Goal: Task Accomplishment & Management: Use online tool/utility

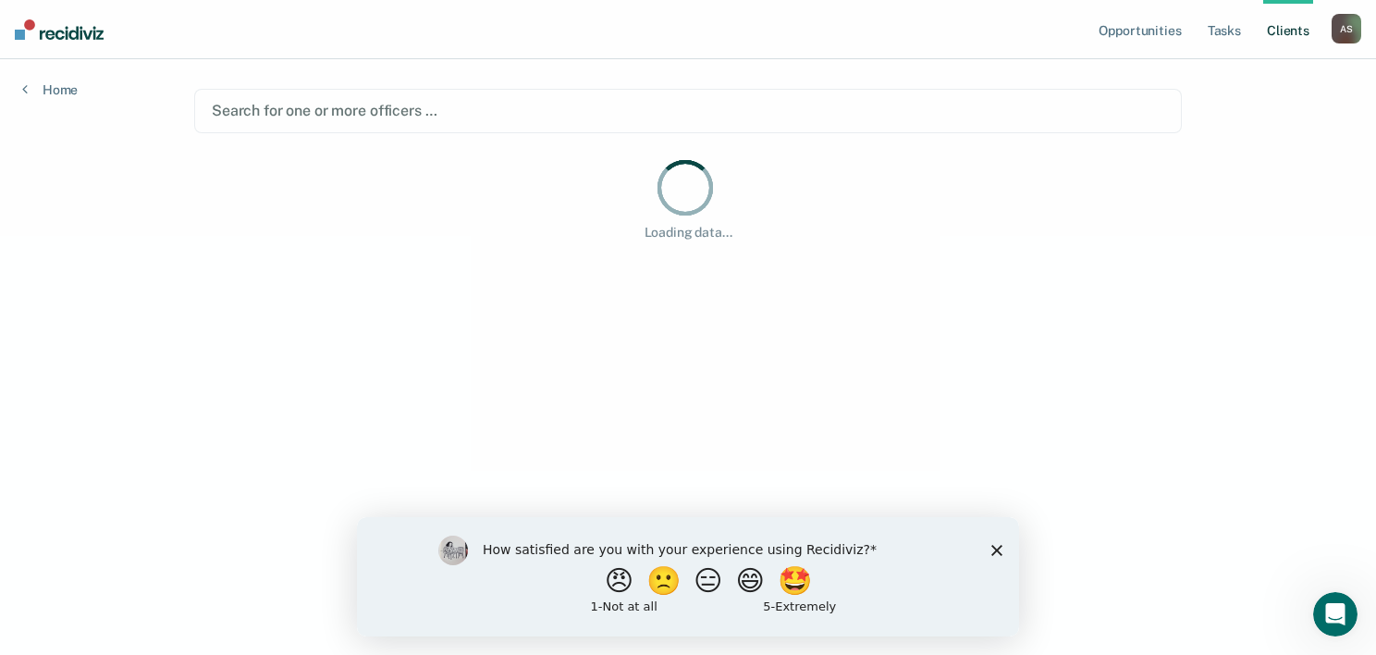
click at [992, 544] on icon "Close survey" at bounding box center [996, 549] width 11 height 11
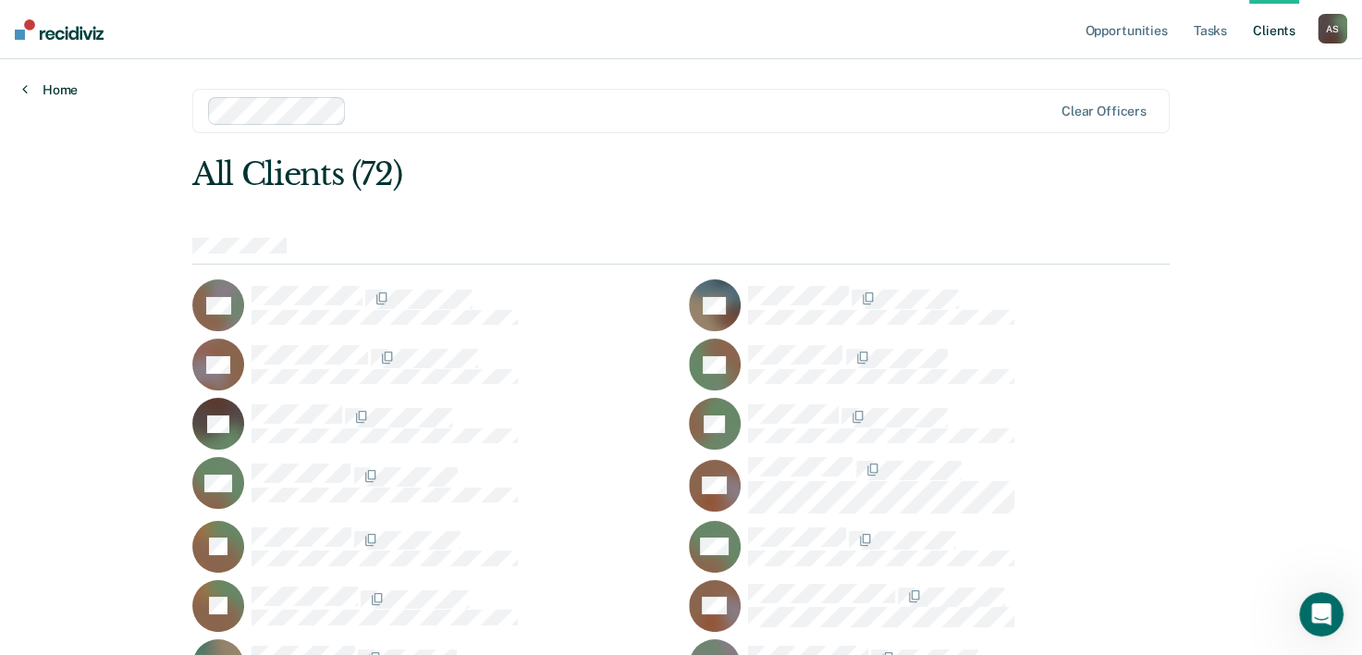
click at [24, 82] on icon at bounding box center [25, 88] width 6 height 15
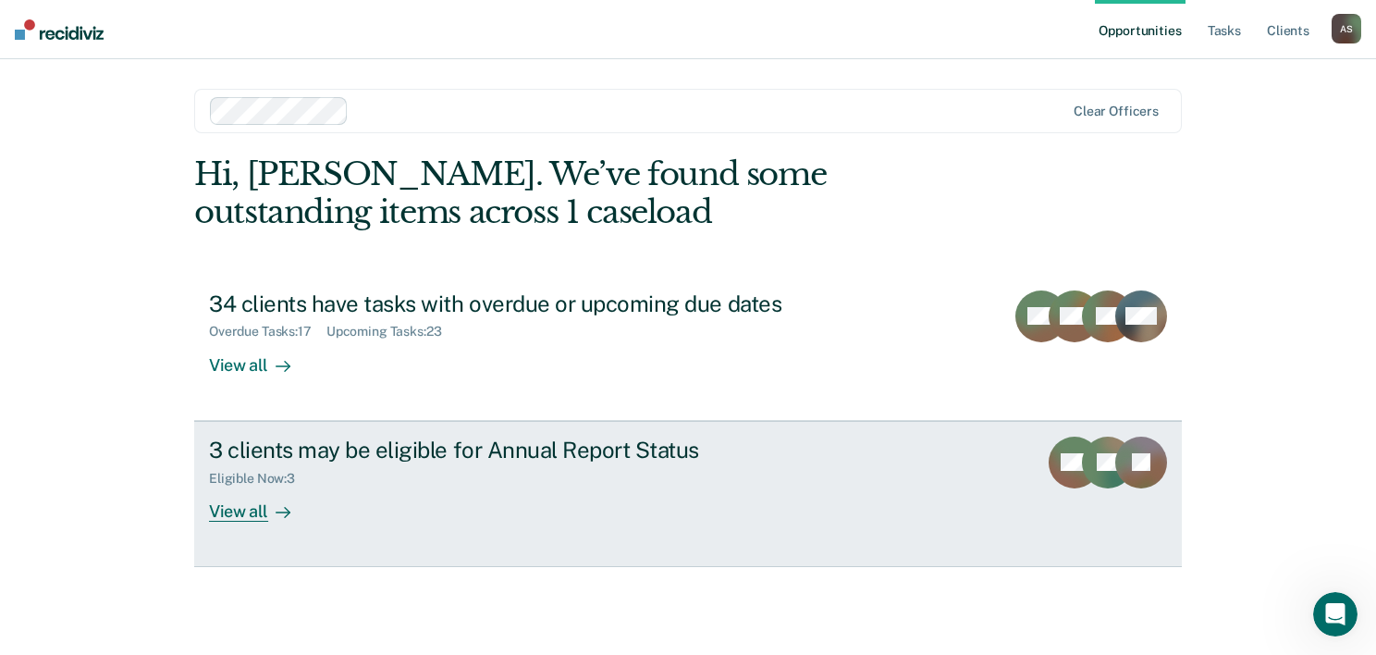
click at [263, 510] on div "View all" at bounding box center [261, 503] width 104 height 36
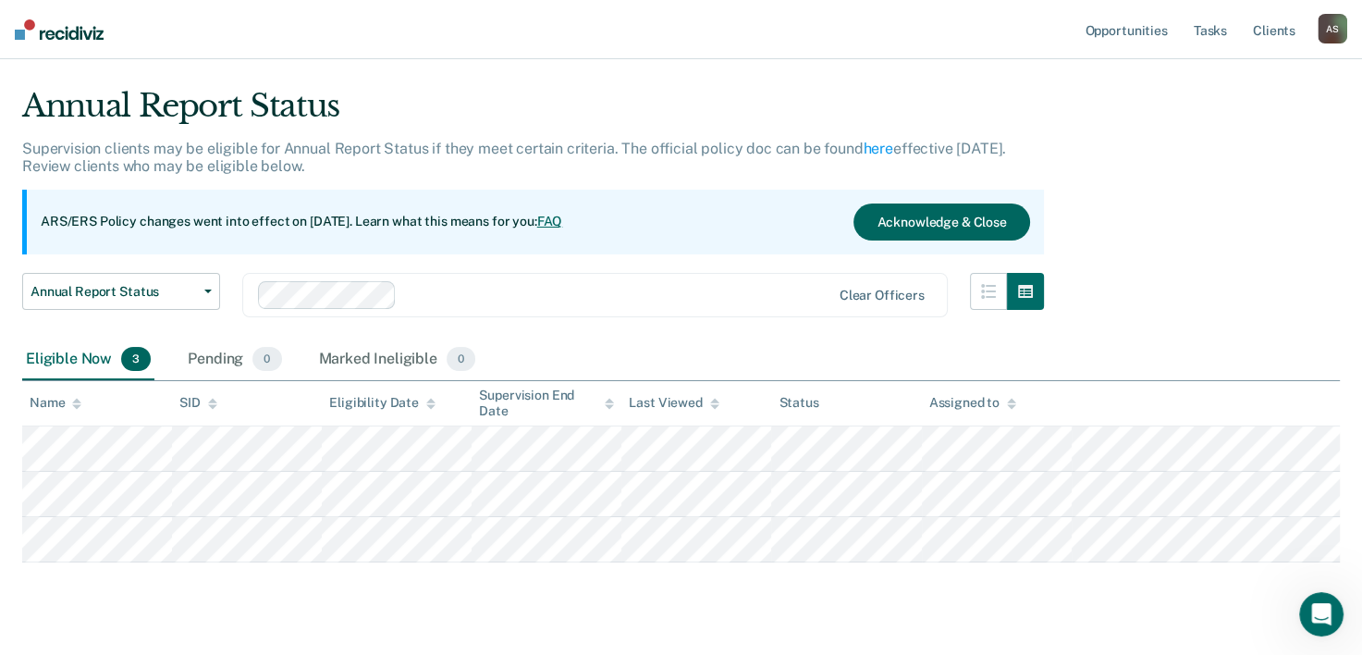
scroll to position [80, 0]
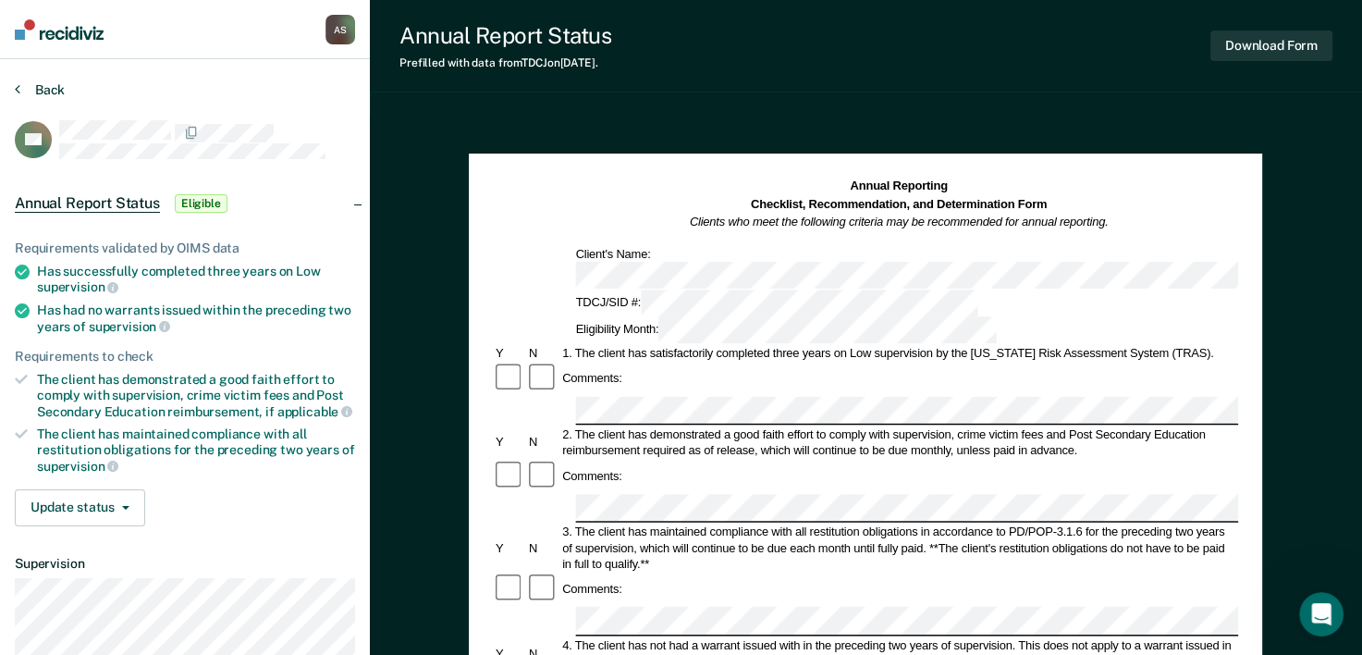
click at [54, 93] on button "Back" at bounding box center [40, 89] width 50 height 17
click at [43, 92] on button "Back" at bounding box center [40, 89] width 50 height 17
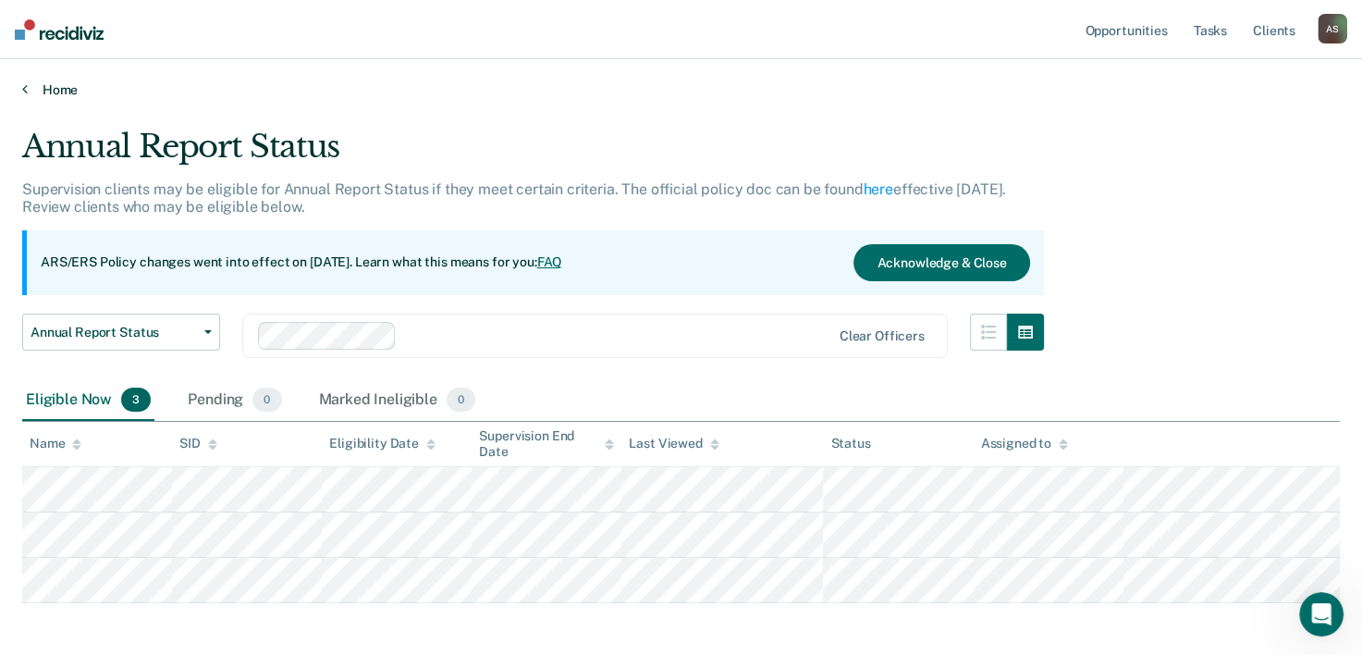
click at [31, 90] on link "Home" at bounding box center [681, 89] width 1318 height 17
click at [24, 84] on icon at bounding box center [25, 88] width 6 height 15
click at [1335, 31] on div "A S" at bounding box center [1333, 29] width 30 height 30
click at [124, 133] on div "Annual Report Status" at bounding box center [533, 154] width 1022 height 53
click at [214, 388] on div "Pending 0" at bounding box center [234, 400] width 101 height 41
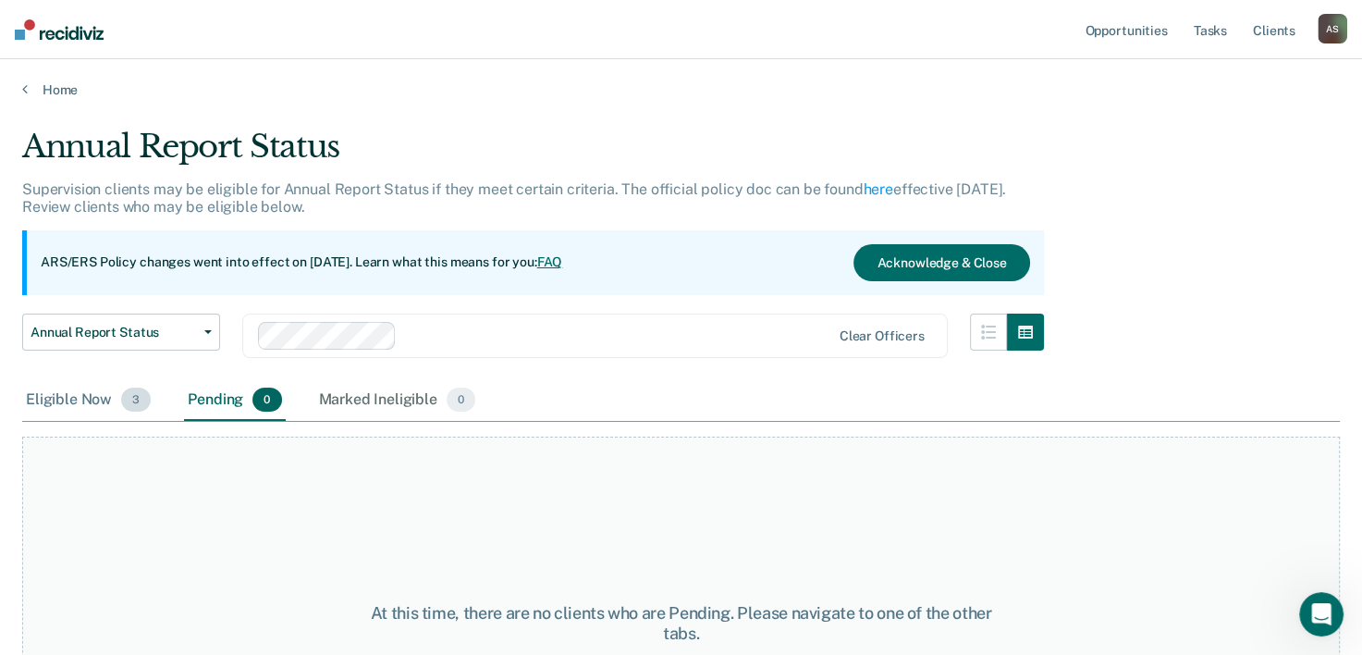
click at [93, 400] on div "Eligible Now 3" at bounding box center [88, 400] width 132 height 41
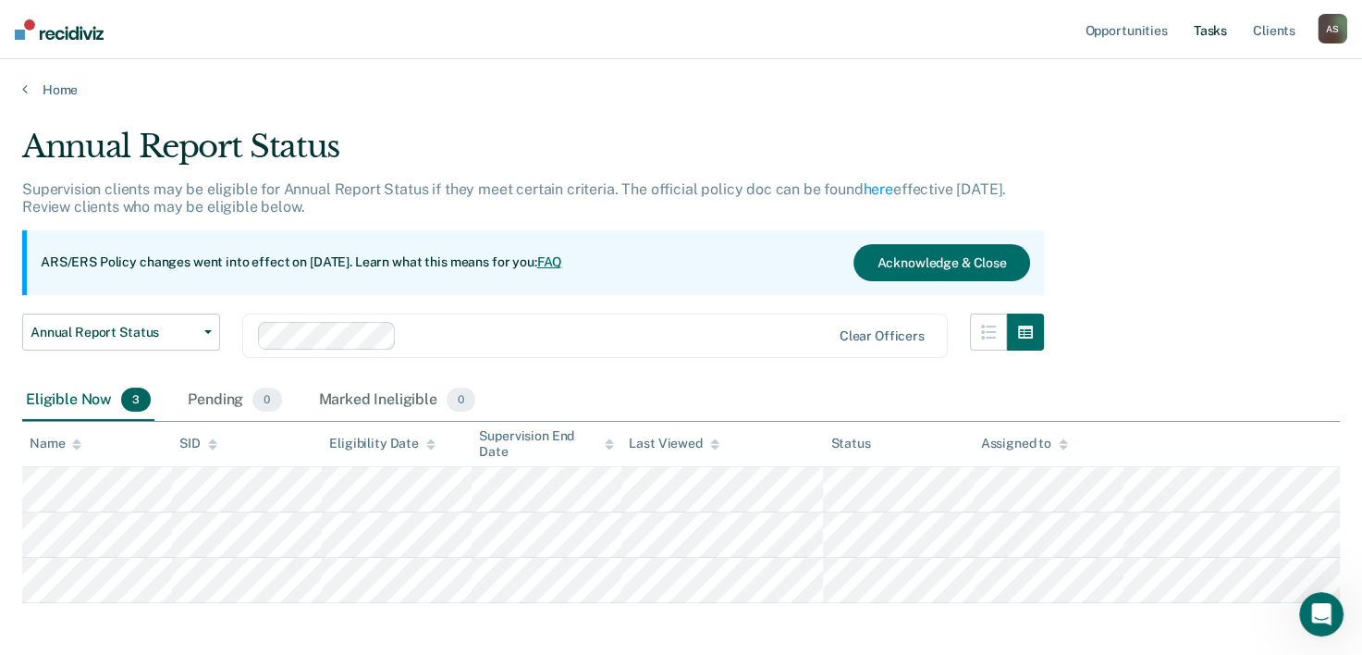
click at [1191, 26] on link "Tasks" at bounding box center [1210, 29] width 41 height 59
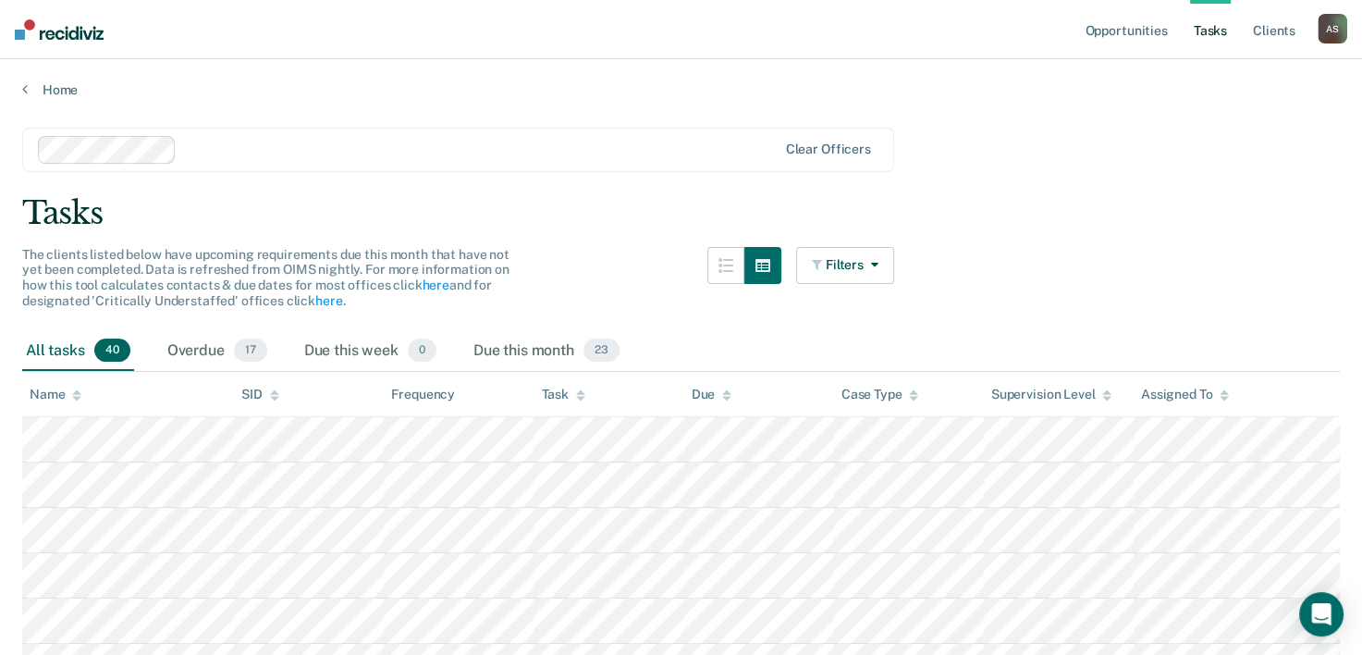
click at [849, 218] on div "Tasks" at bounding box center [681, 213] width 1318 height 38
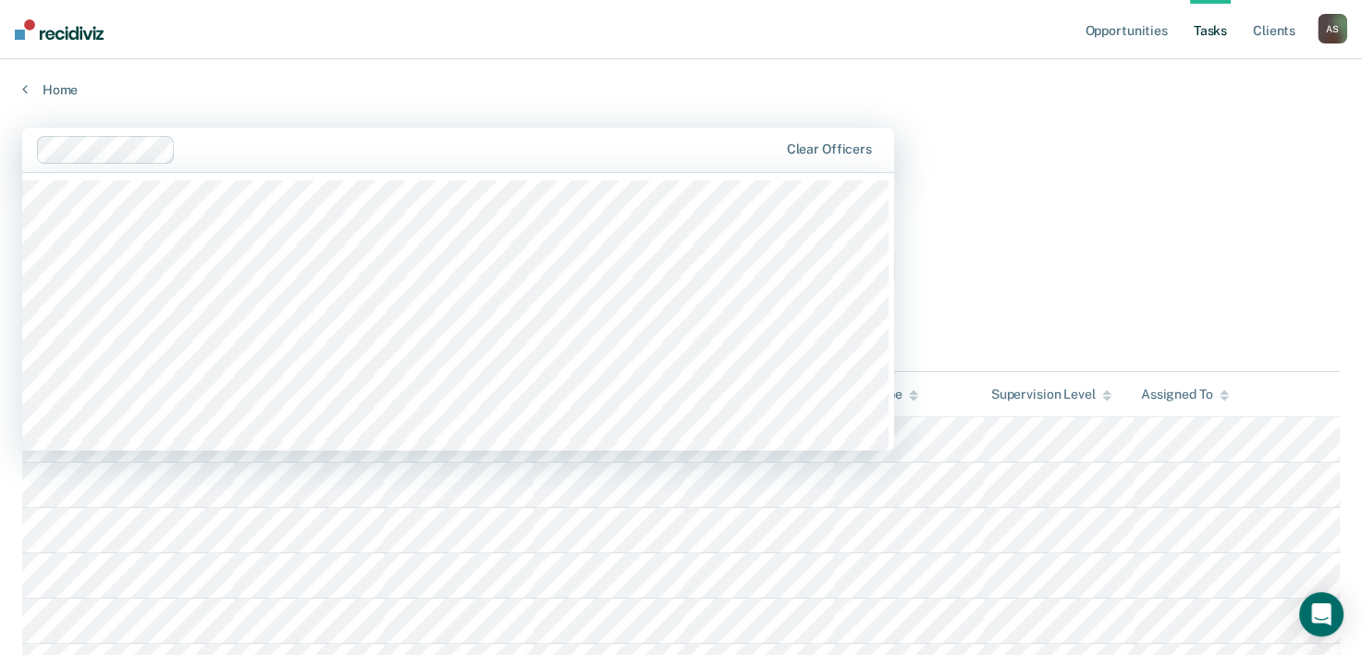
click at [635, 162] on div at bounding box center [408, 150] width 742 height 28
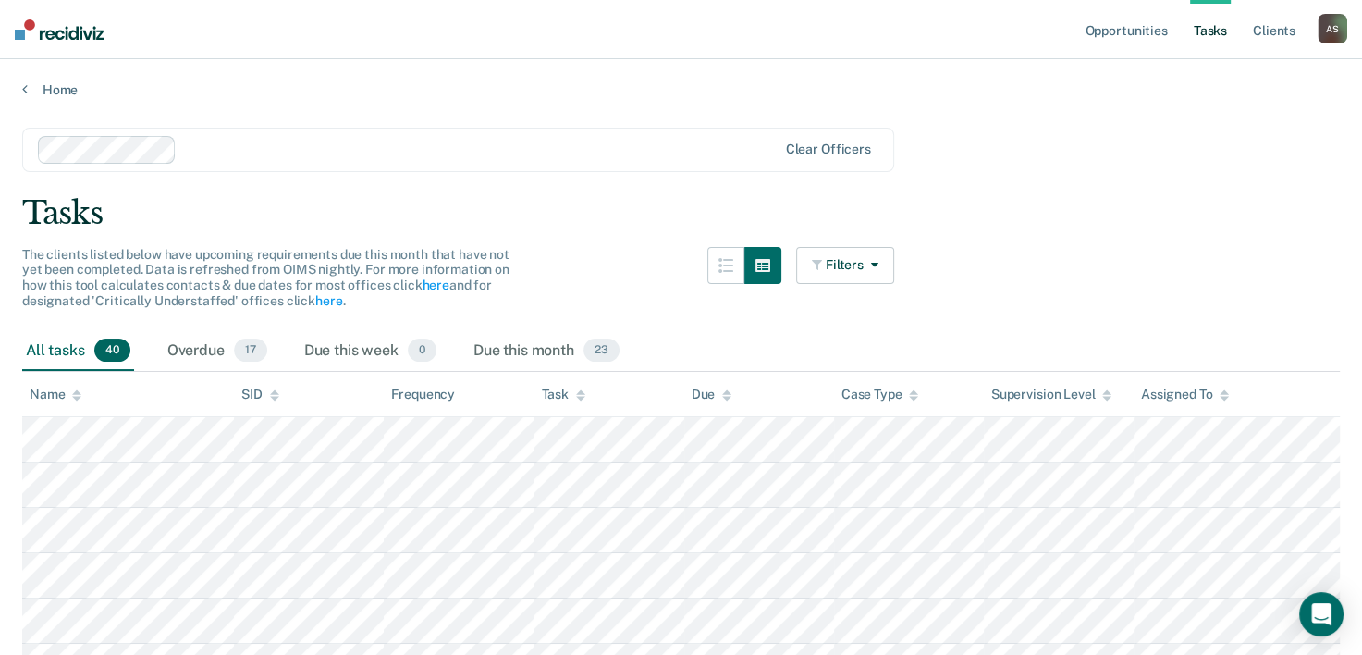
drag, startPoint x: 1278, startPoint y: 159, endPoint x: 1294, endPoint y: 153, distance: 17.9
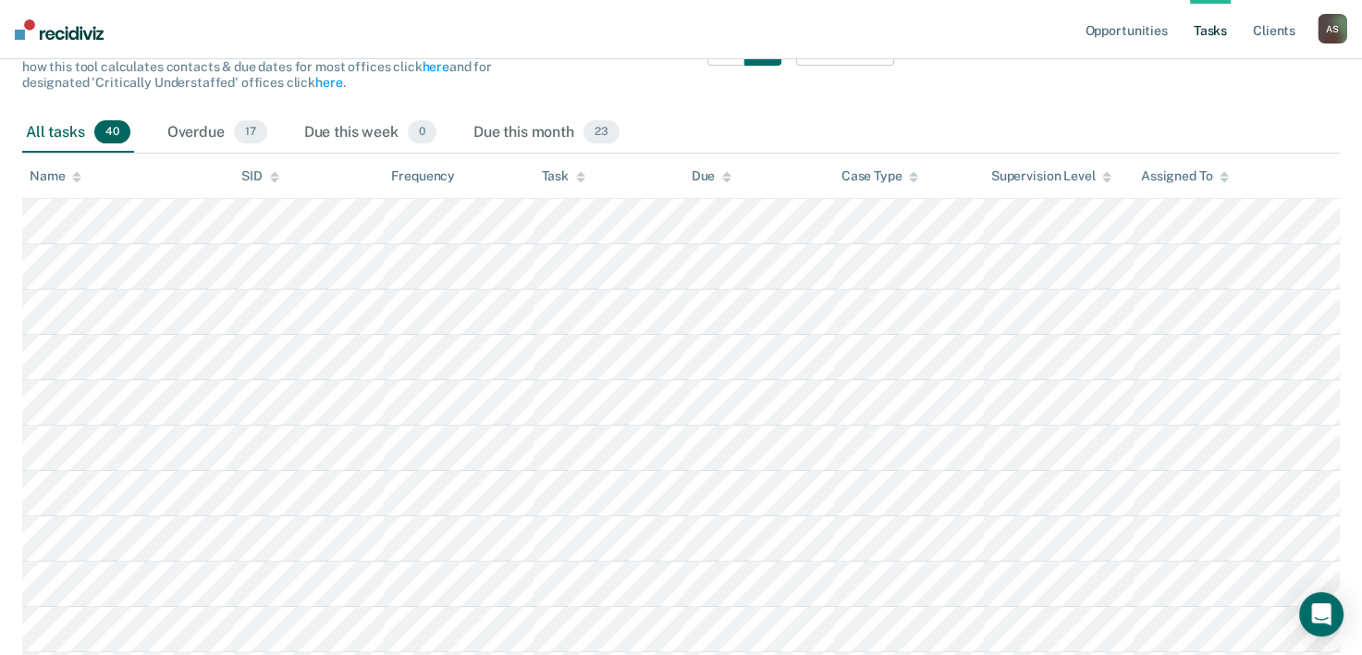
scroll to position [215, 0]
click at [537, 100] on div "The clients listed below have upcoming requirements due this month that have no…" at bounding box center [458, 73] width 872 height 84
click at [216, 131] on div "Overdue 17" at bounding box center [217, 136] width 107 height 41
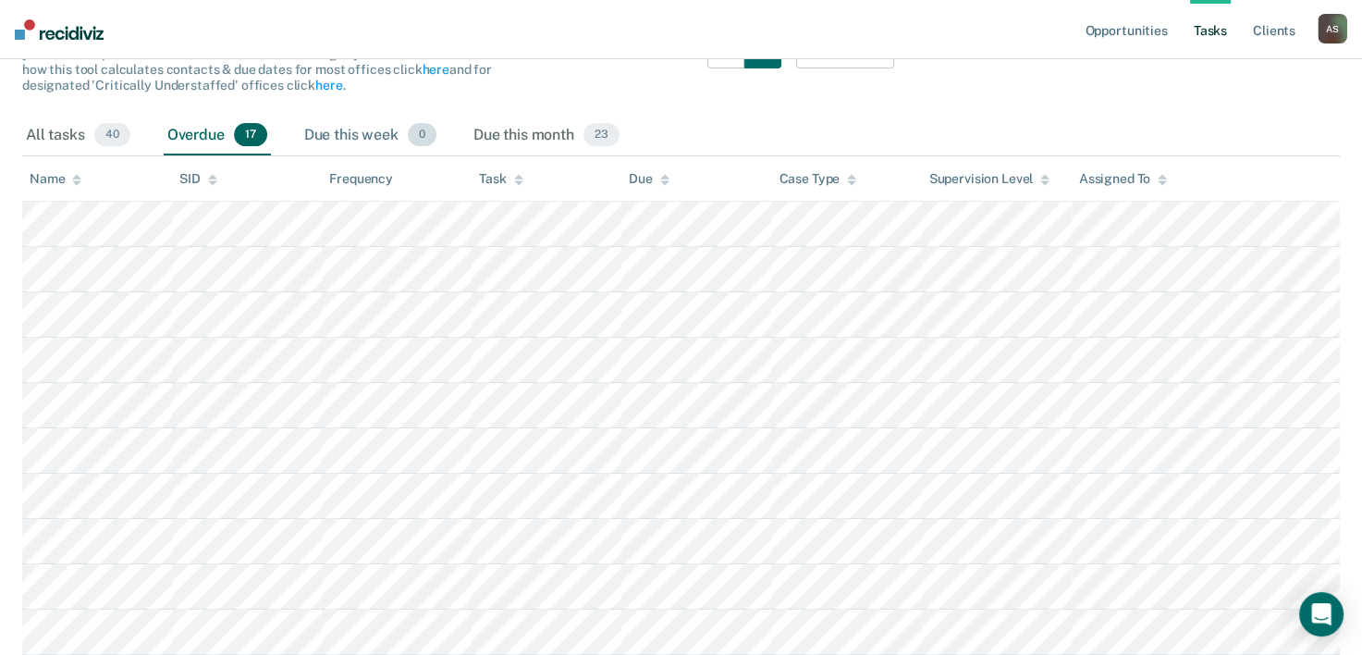
click at [363, 129] on div "Due this week 0" at bounding box center [370, 136] width 140 height 41
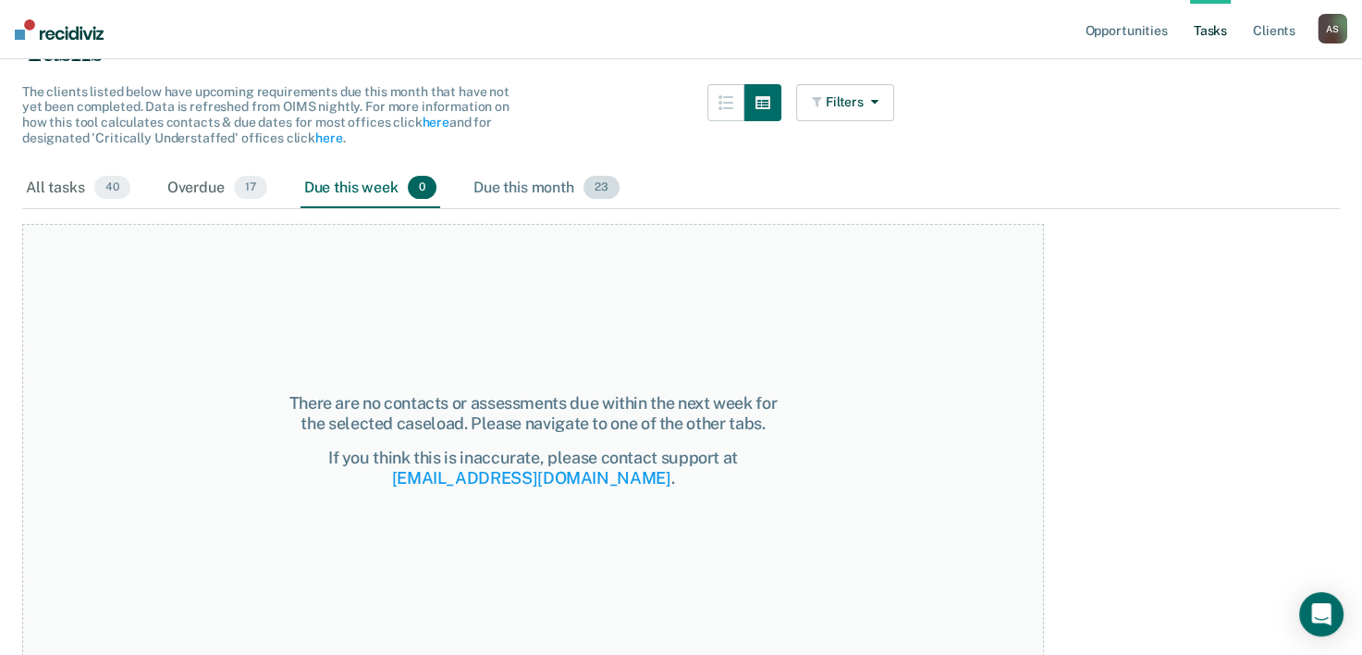
click at [531, 187] on div "Due this month 23" at bounding box center [546, 188] width 153 height 41
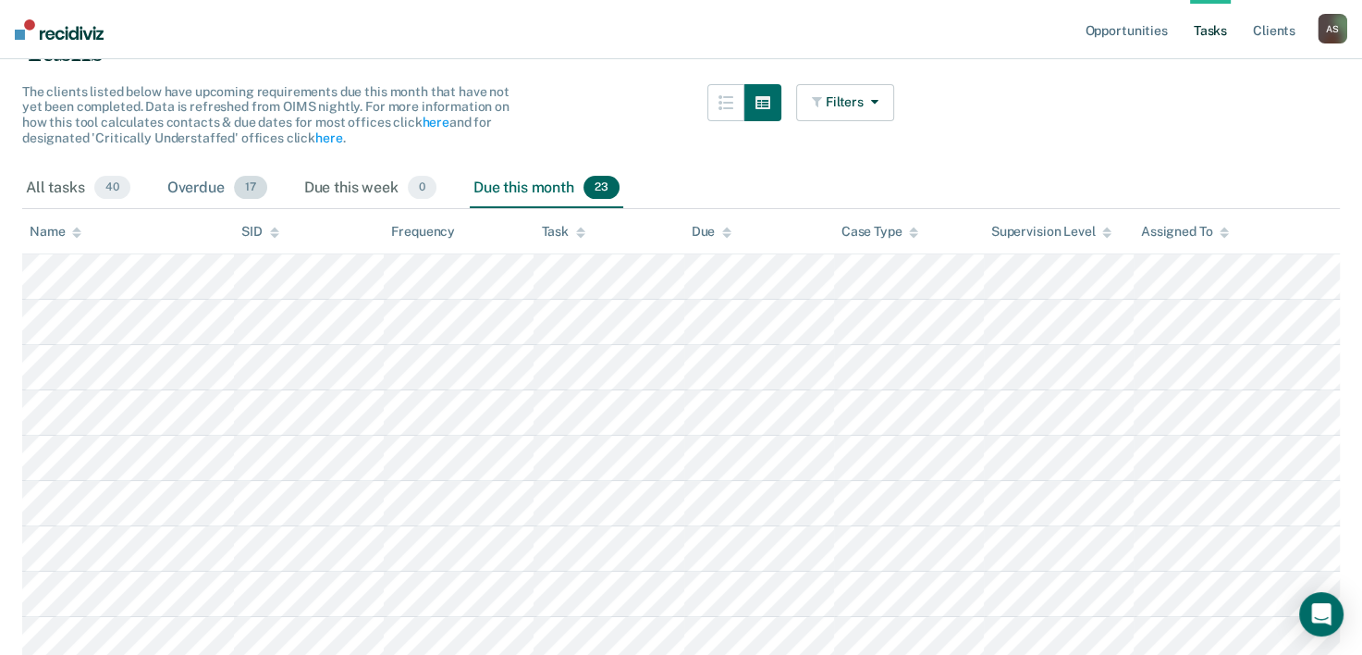
click at [237, 181] on span "17" at bounding box center [250, 188] width 33 height 24
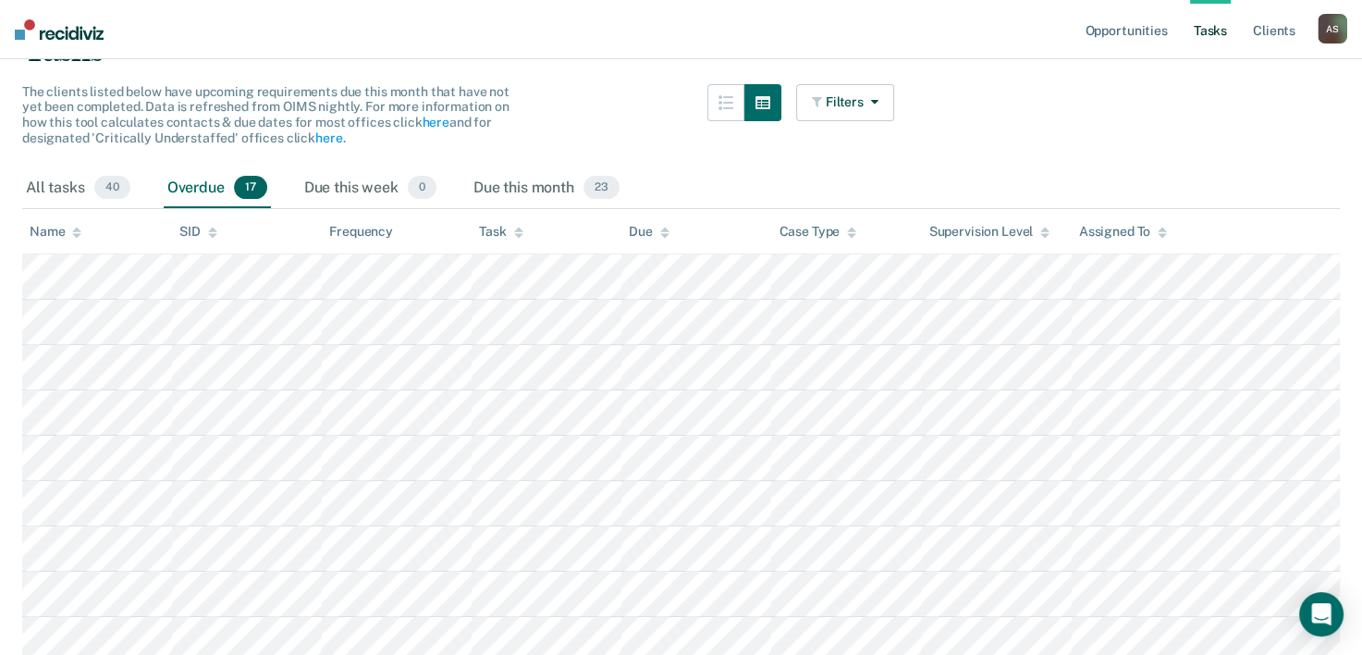
click at [257, 186] on span "17" at bounding box center [250, 188] width 33 height 24
